Goal: Transaction & Acquisition: Purchase product/service

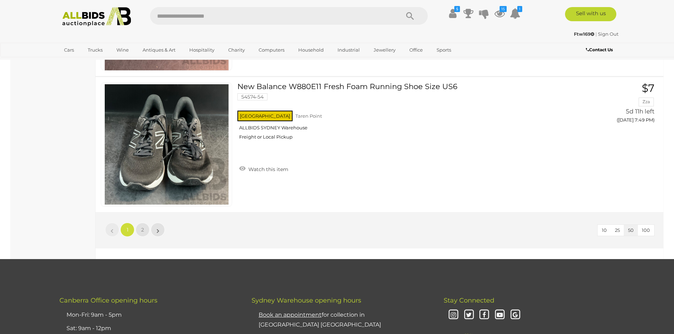
scroll to position [6768, 0]
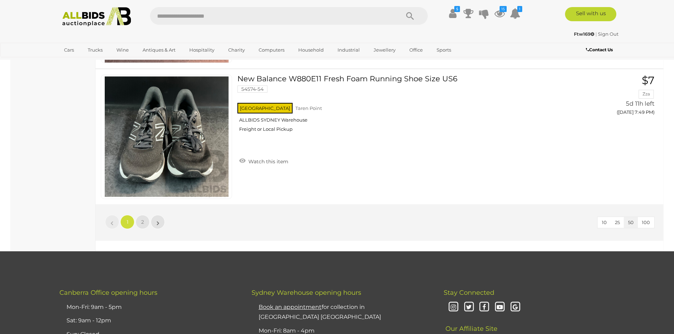
drag, startPoint x: 677, startPoint y: 15, endPoint x: 677, endPoint y: 311, distance: 296.6
click at [143, 220] on span "2" at bounding box center [142, 222] width 3 height 6
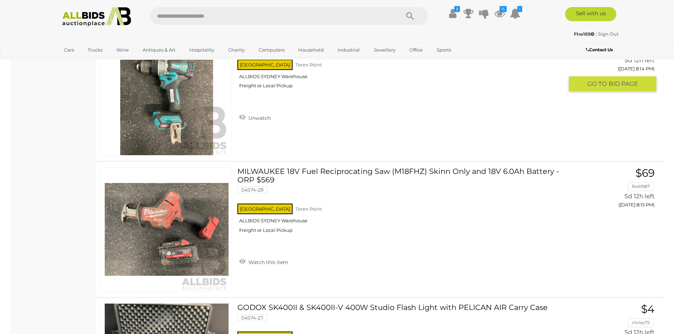
scroll to position [3451, 0]
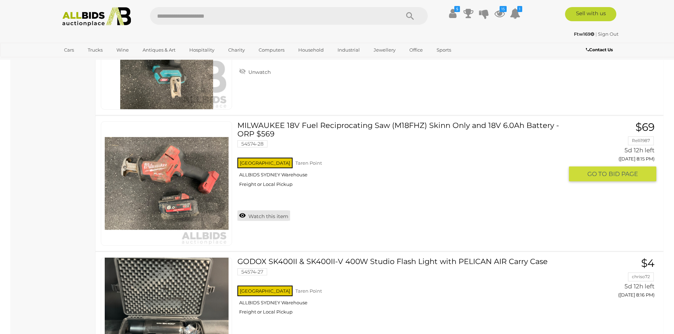
click at [256, 213] on link "Watch this item" at bounding box center [263, 216] width 53 height 11
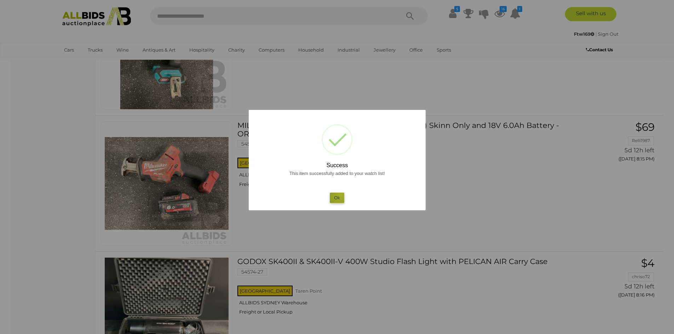
click at [340, 195] on button "Ok" at bounding box center [337, 198] width 15 height 10
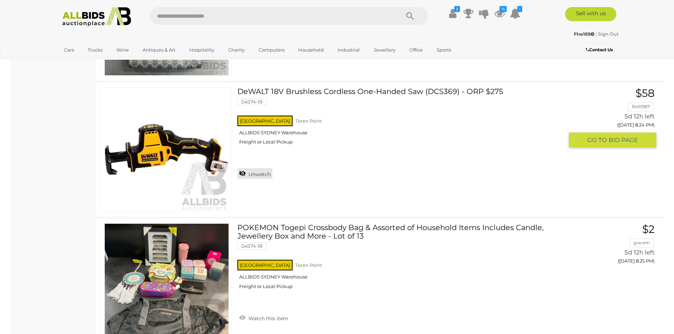
scroll to position [4689, 0]
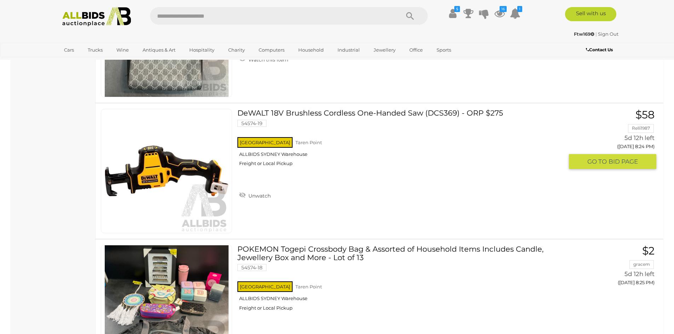
click at [245, 193] on link "Unwatch" at bounding box center [254, 195] width 35 height 11
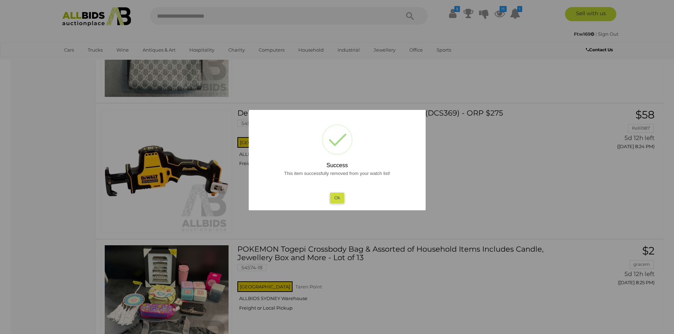
click at [337, 194] on button "Ok" at bounding box center [337, 198] width 15 height 10
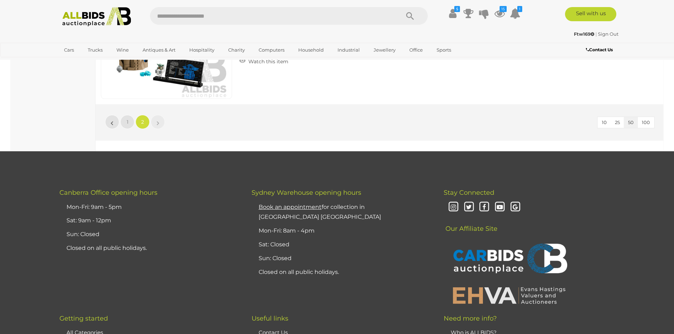
scroll to position [5539, 0]
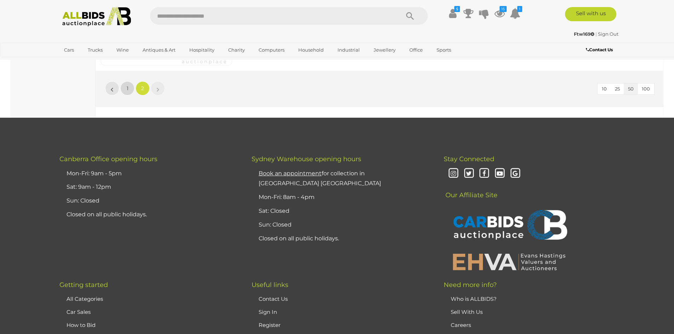
click at [124, 85] on link "1" at bounding box center [127, 88] width 14 height 14
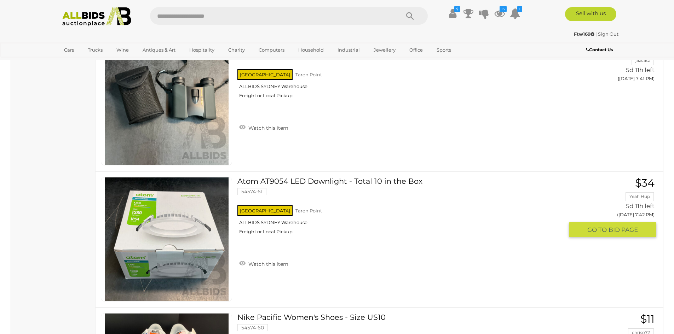
scroll to position [5701, 0]
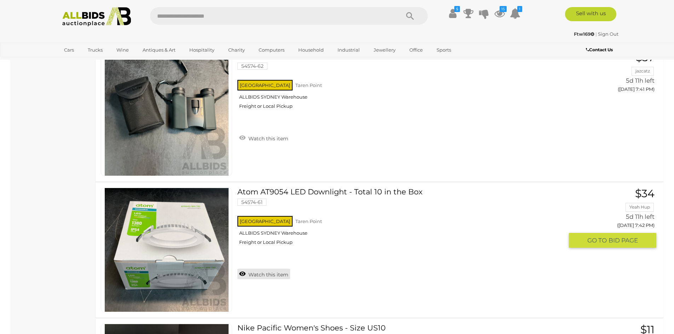
click at [264, 273] on link "Watch this item" at bounding box center [263, 274] width 53 height 11
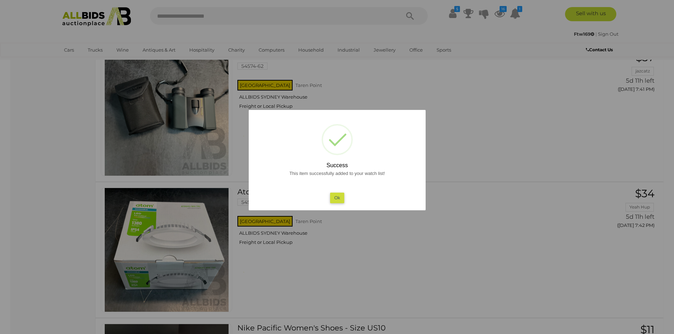
click at [334, 196] on button "Ok" at bounding box center [337, 198] width 15 height 10
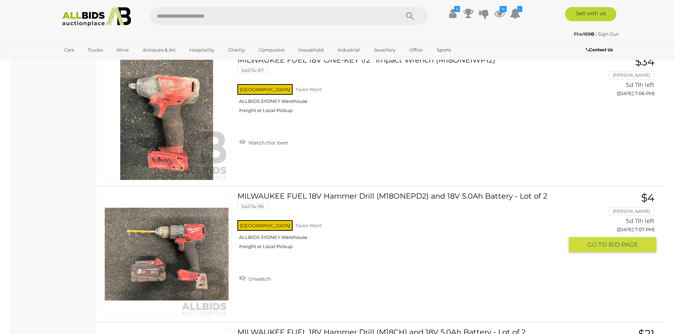
scroll to position [958, 0]
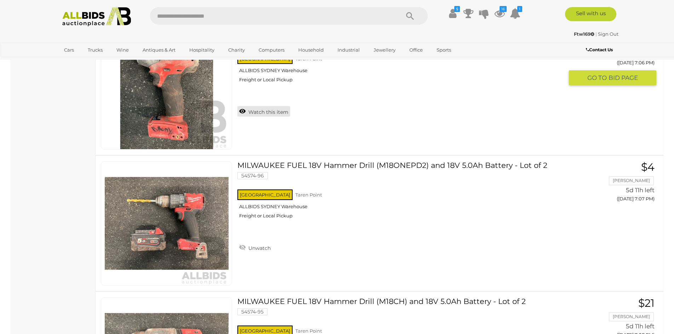
click at [273, 111] on link "Watch this item" at bounding box center [263, 111] width 53 height 11
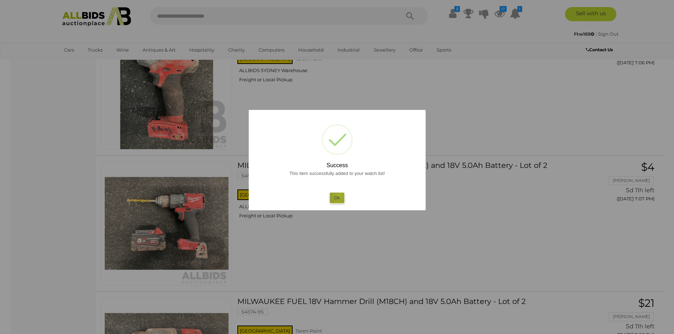
drag, startPoint x: 339, startPoint y: 195, endPoint x: 375, endPoint y: 168, distance: 44.7
click at [340, 194] on button "Ok" at bounding box center [337, 198] width 15 height 10
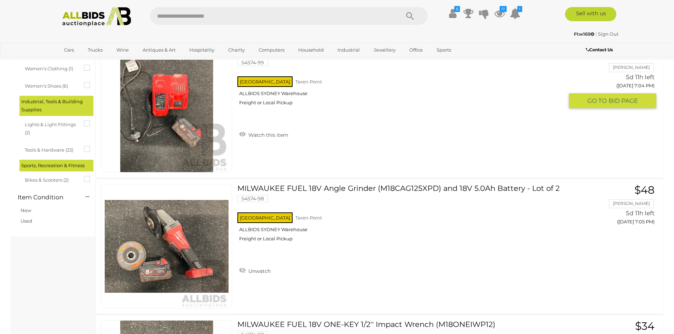
scroll to position [640, 0]
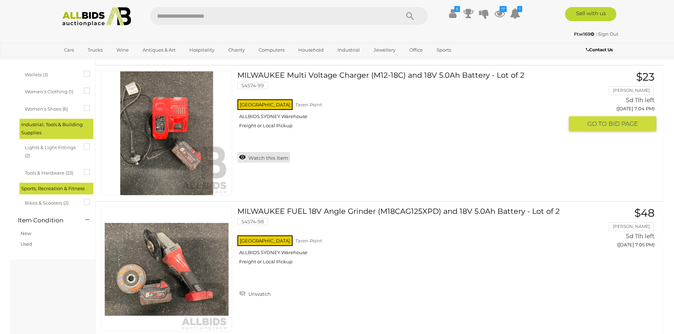
click at [263, 157] on link "Watch this item" at bounding box center [263, 157] width 53 height 11
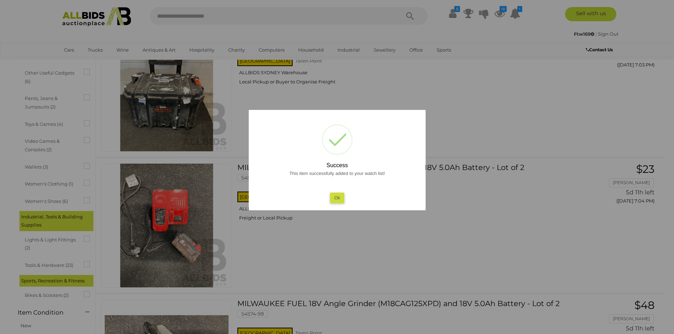
scroll to position [533, 0]
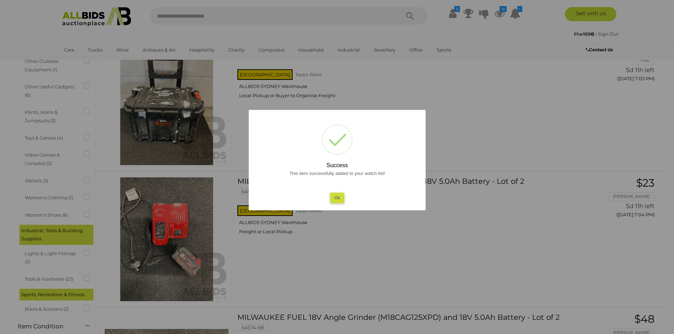
click at [338, 193] on button "Ok" at bounding box center [337, 198] width 15 height 10
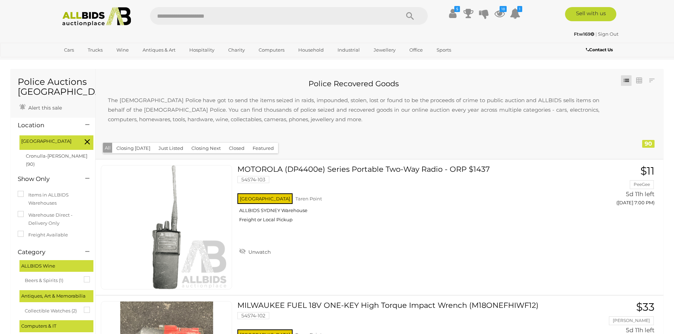
scroll to position [0, 0]
